Goal: Find specific page/section: Find specific page/section

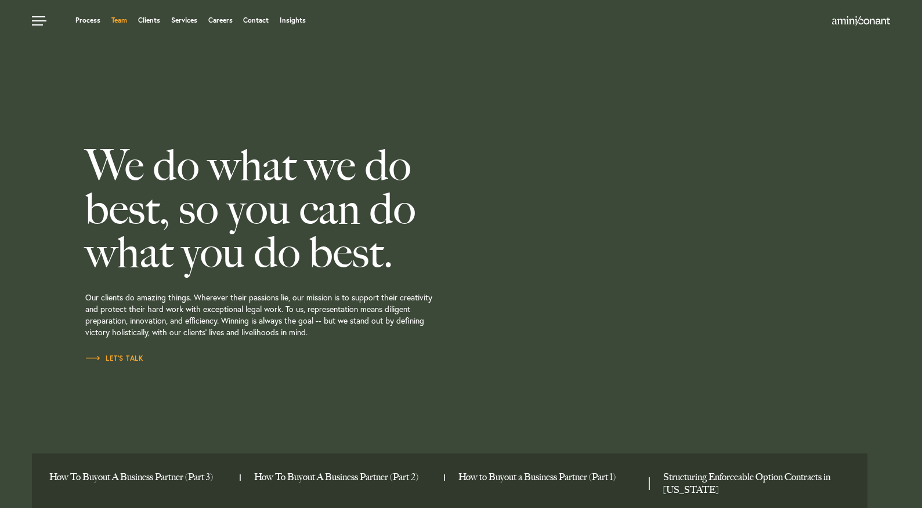
click at [117, 20] on link "Team" at bounding box center [119, 20] width 16 height 7
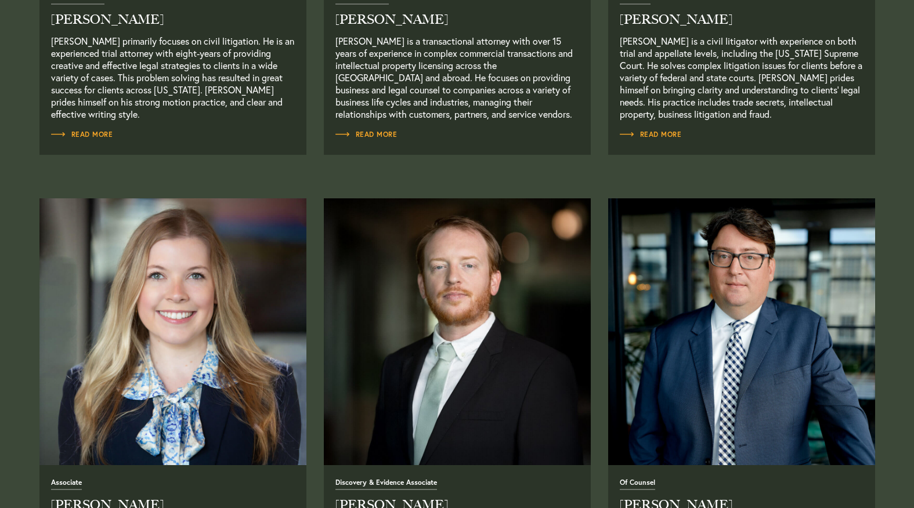
scroll to position [1291, 0]
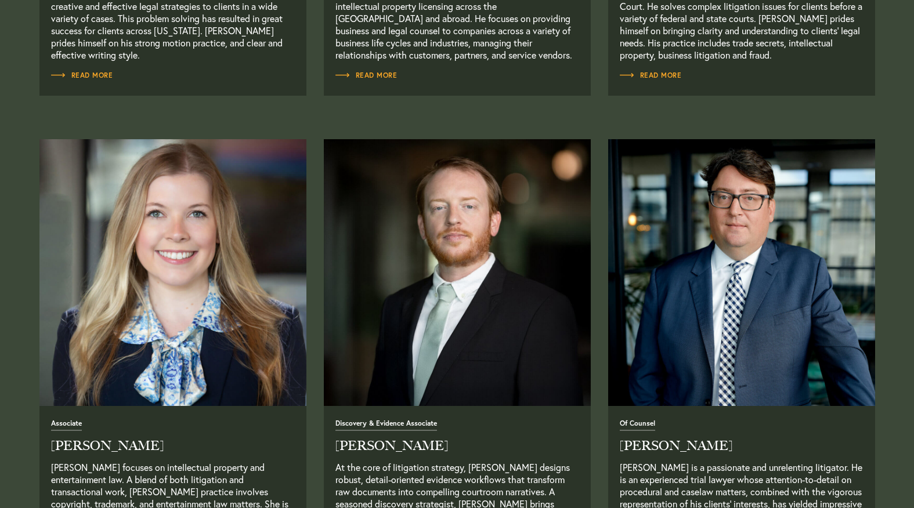
click at [222, 276] on img "Read Full Bio" at bounding box center [172, 272] width 280 height 280
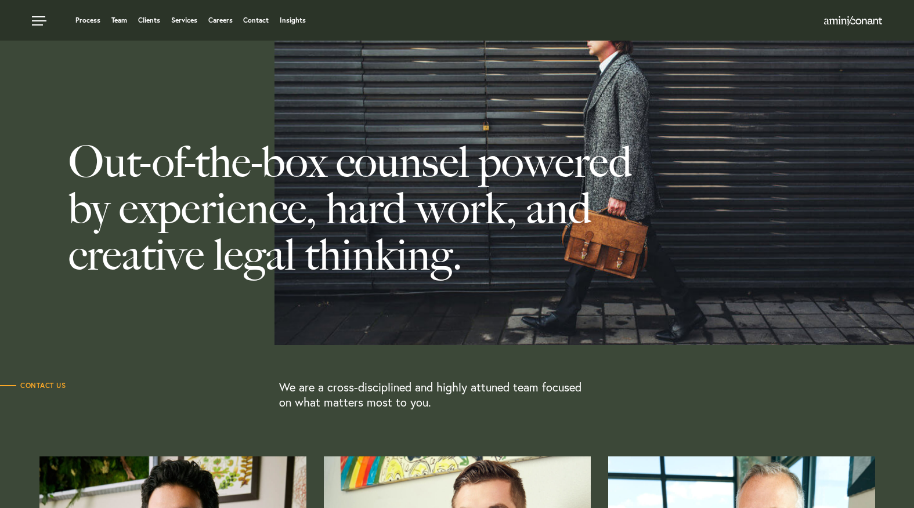
scroll to position [0, 0]
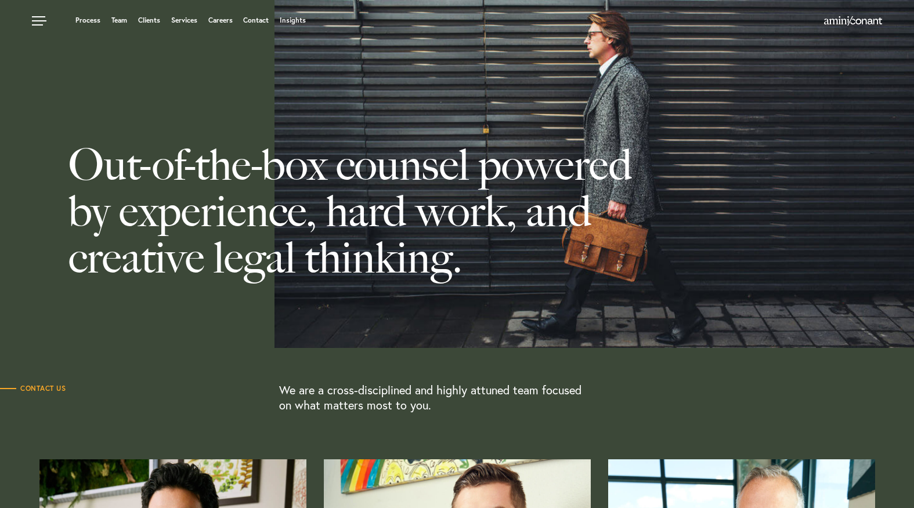
click at [874, 25] on img at bounding box center [853, 20] width 58 height 9
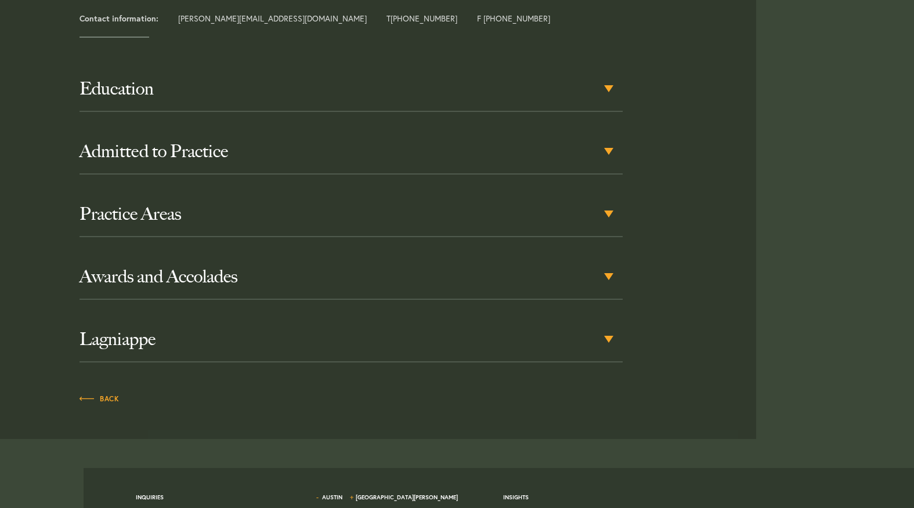
scroll to position [638, 0]
